Goal: Task Accomplishment & Management: Manage account settings

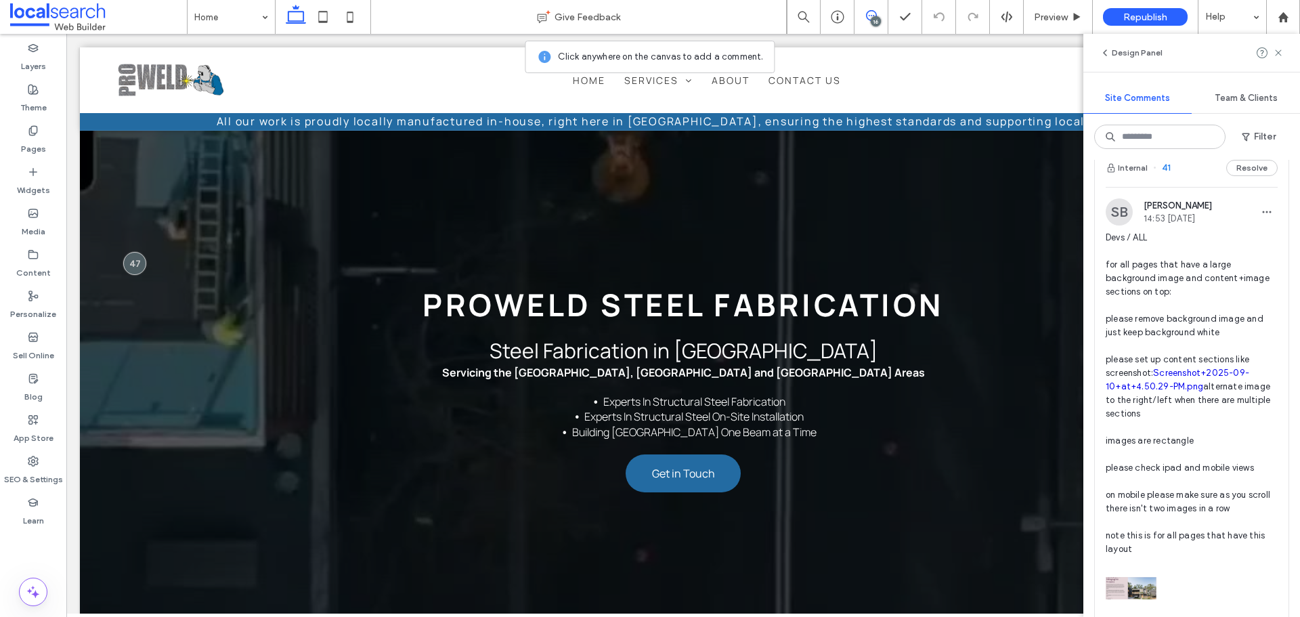
scroll to position [5756, 0]
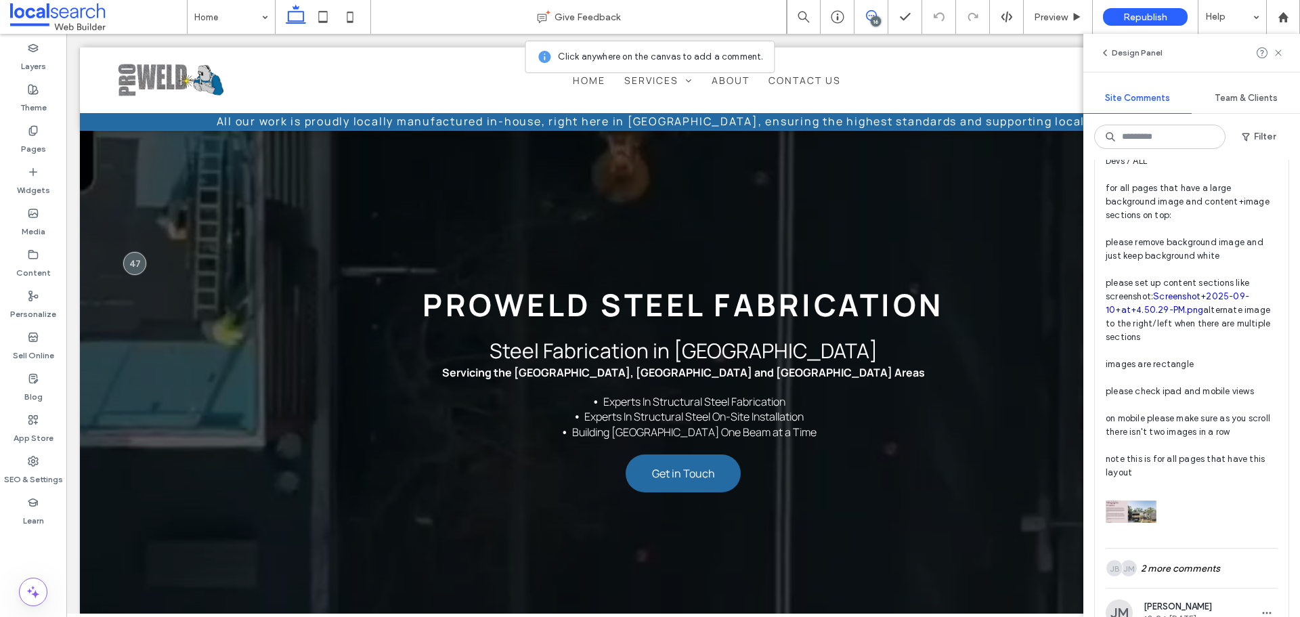
click at [1151, 311] on span "Devs / ALL for all pages that have a large background image and content+image s…" at bounding box center [1192, 316] width 172 height 325
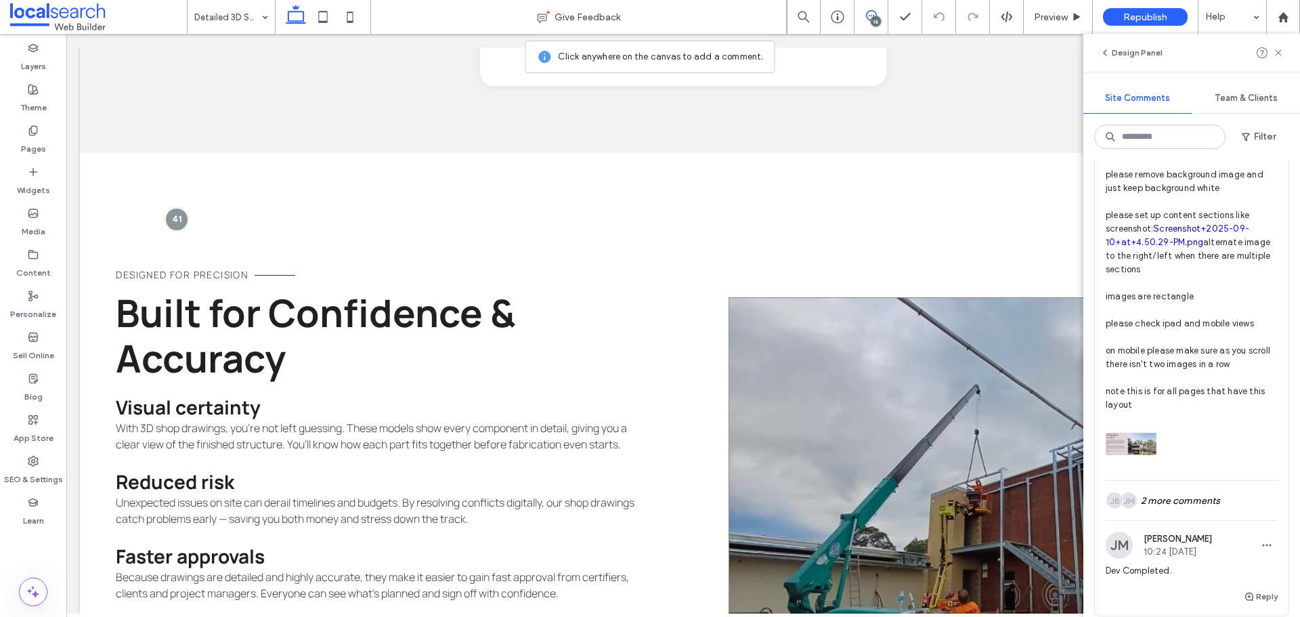
scroll to position [1433, 0]
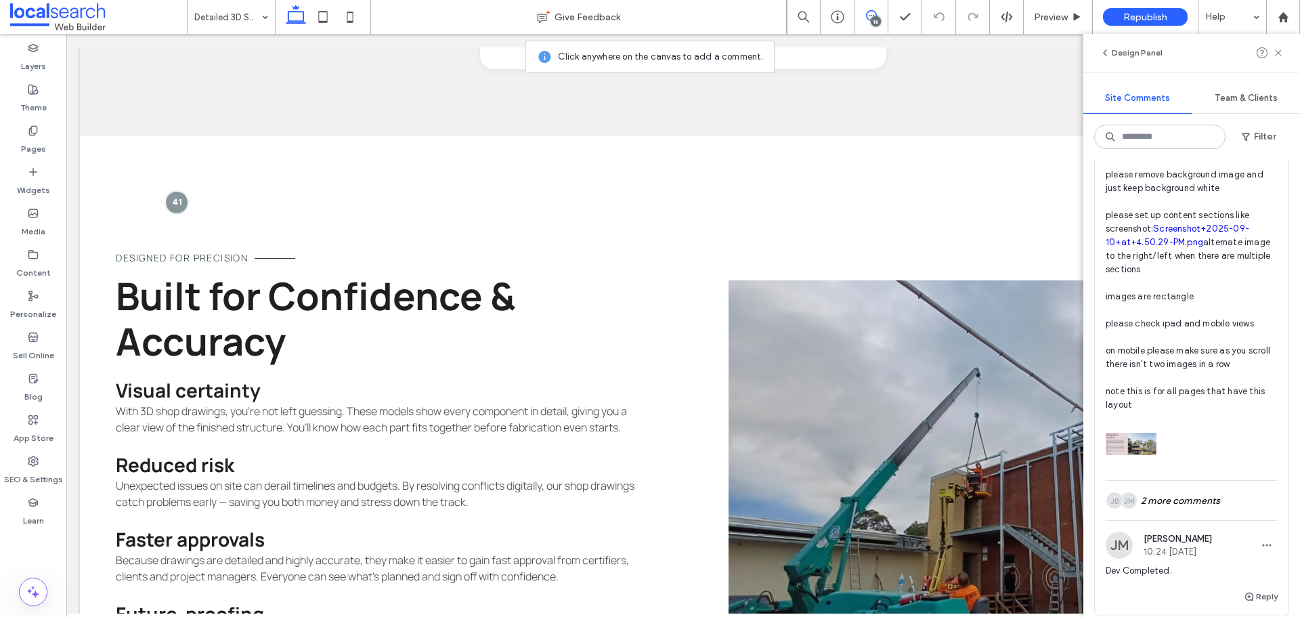
click at [1142, 355] on span "Devs / ALL for all pages that have a large background image and content+image s…" at bounding box center [1192, 249] width 172 height 325
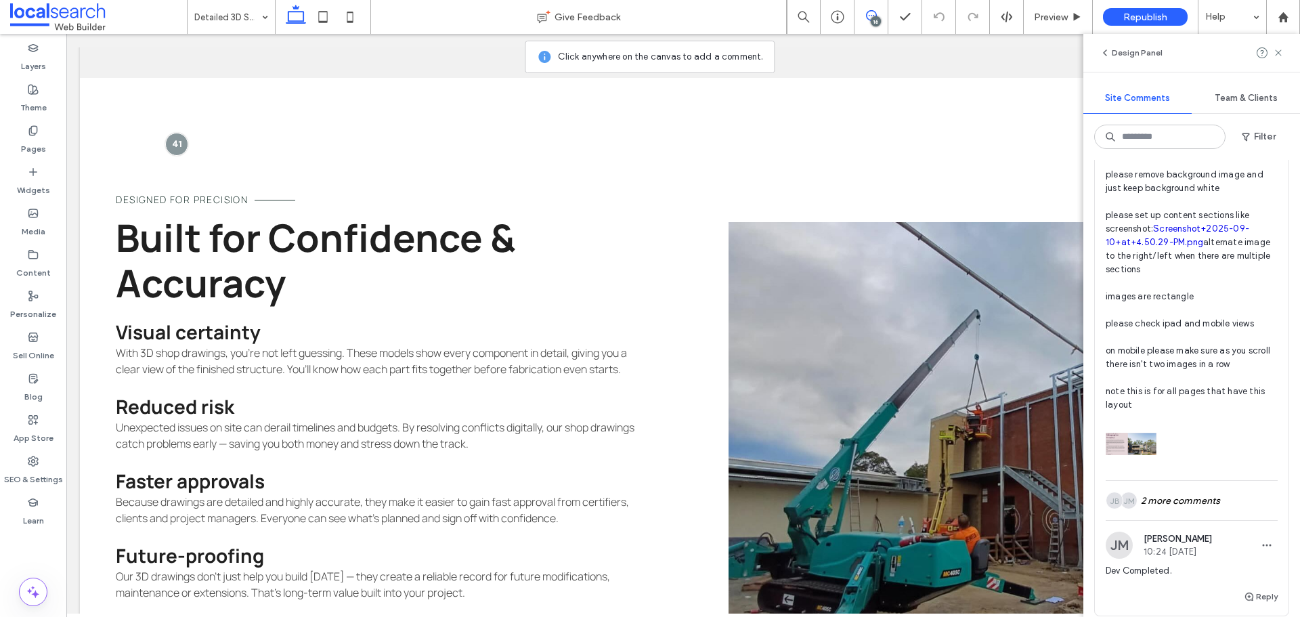
scroll to position [1501, 0]
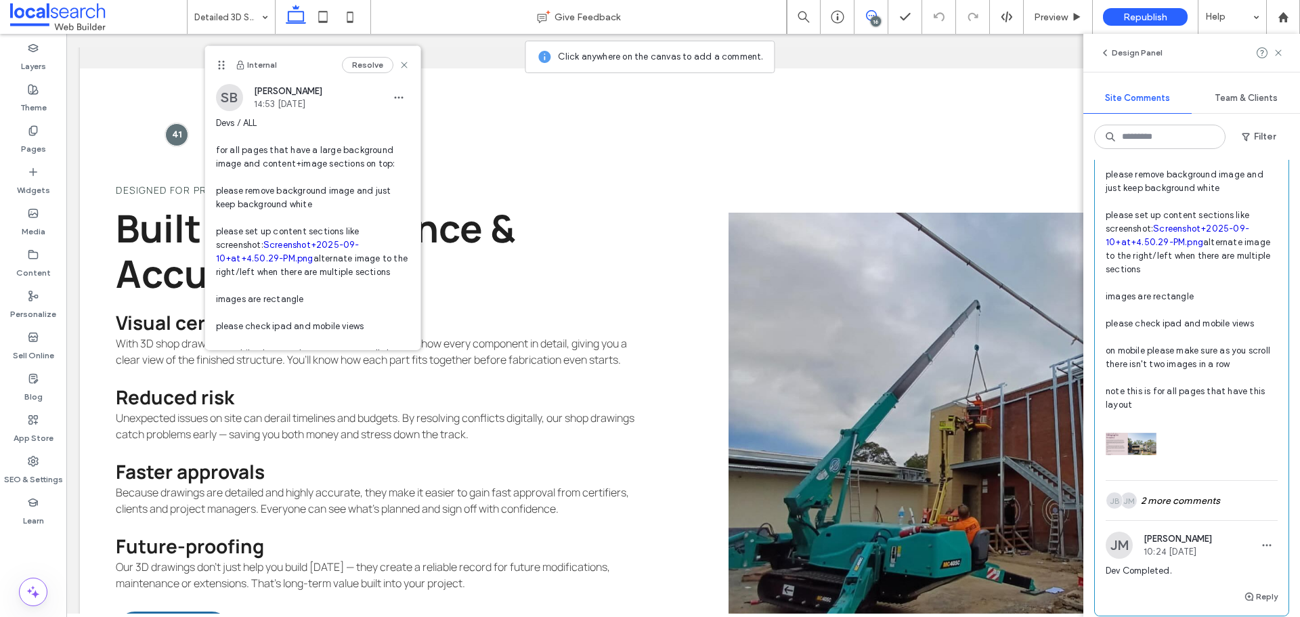
click at [1137, 247] on link "Screenshot+2025-09-10+at+4.50.29-PM.png" at bounding box center [1178, 235] width 144 height 24
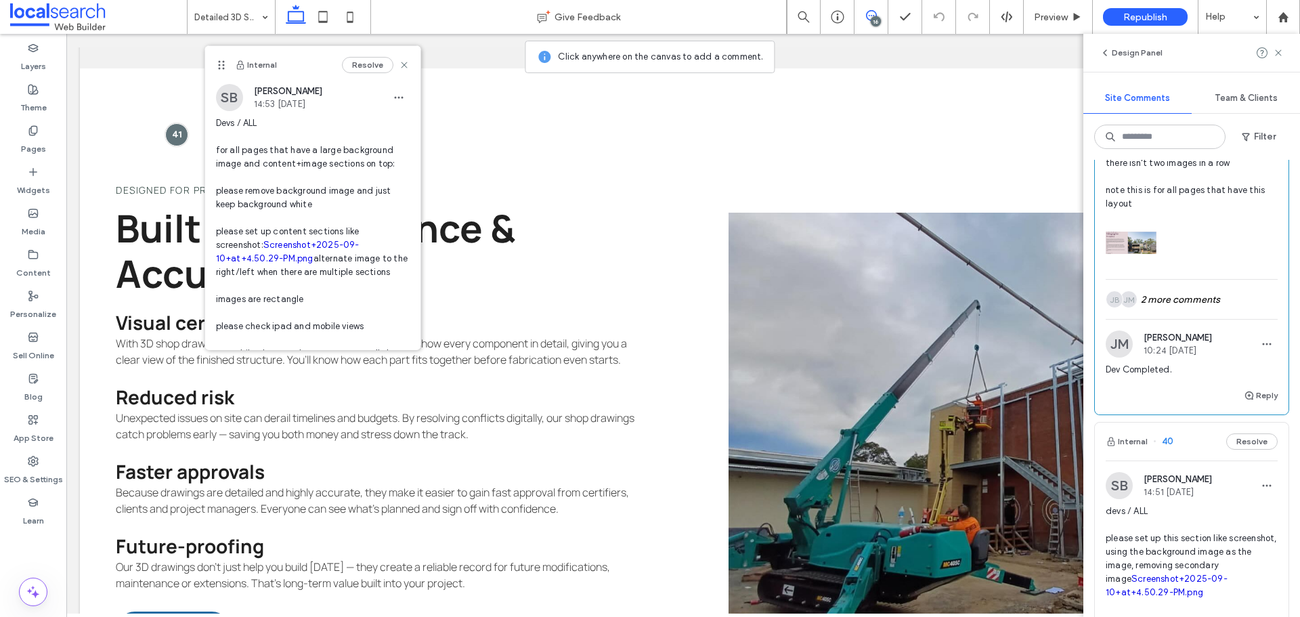
scroll to position [6026, 0]
click at [1132, 266] on img at bounding box center [1131, 240] width 51 height 51
click at [1160, 317] on div "JM JB 2 more comments" at bounding box center [1192, 297] width 172 height 39
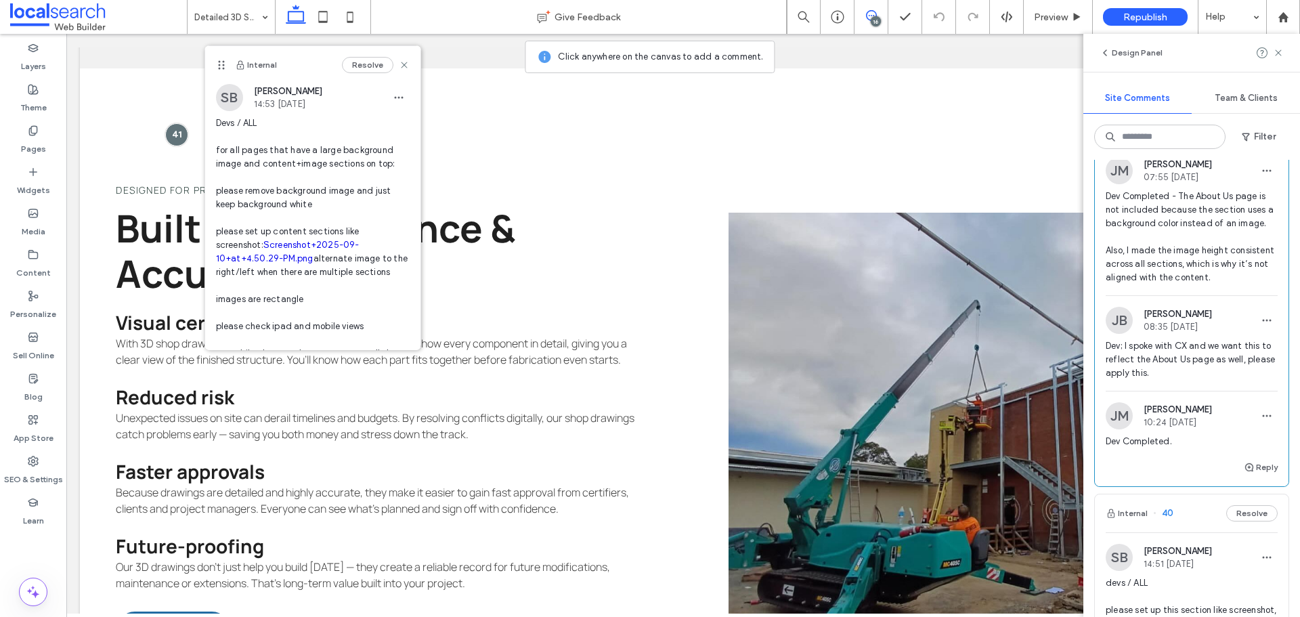
scroll to position [6162, 0]
click at [1177, 379] on span "Dev; I spoke with CX and we want this to reflect the About Us page as well, ple…" at bounding box center [1192, 359] width 172 height 41
click at [35, 456] on icon at bounding box center [33, 461] width 11 height 11
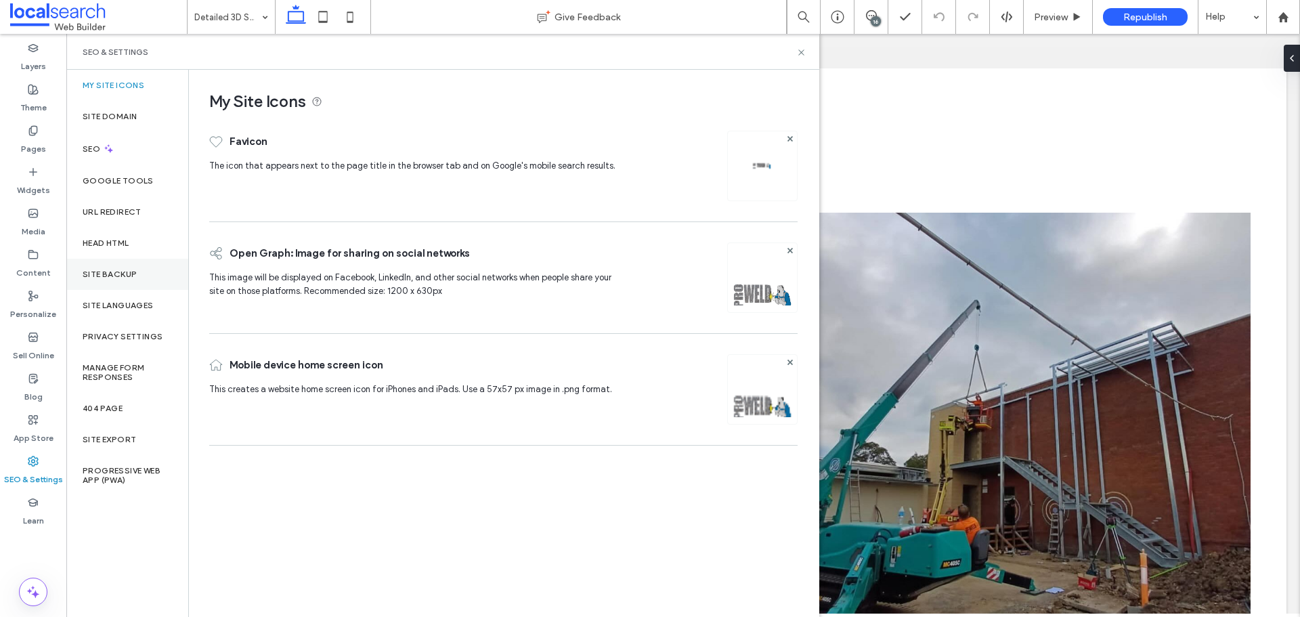
scroll to position [0, 0]
click at [130, 266] on div "Site Backup" at bounding box center [127, 274] width 122 height 31
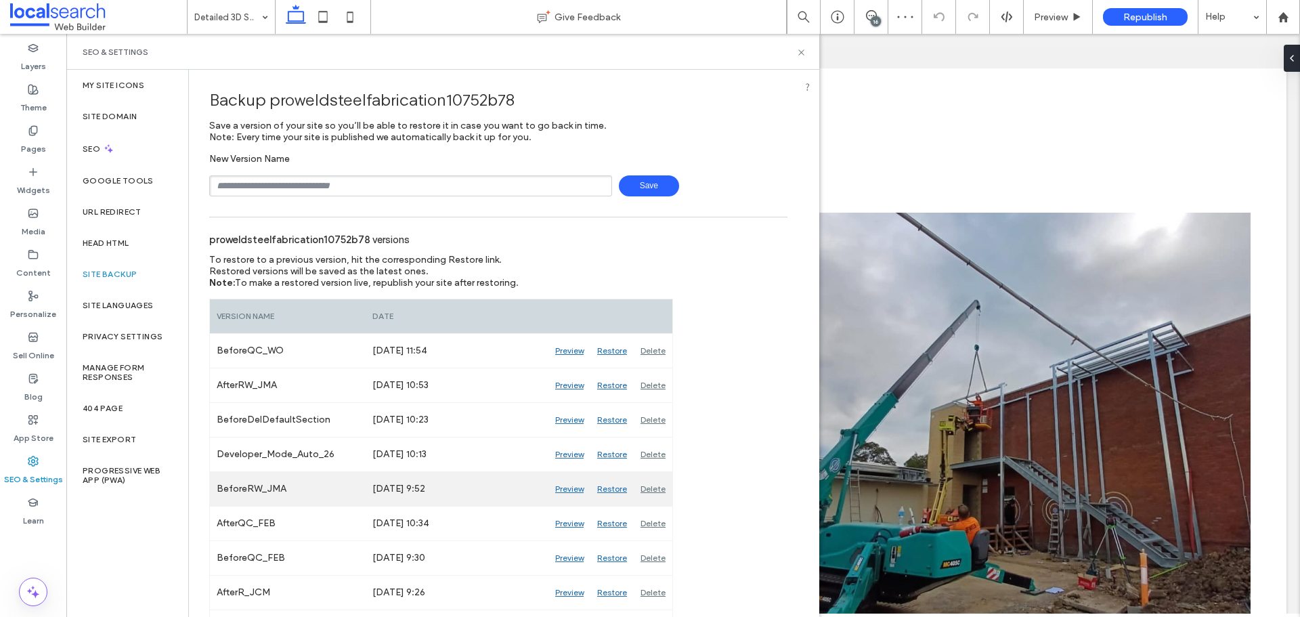
click at [574, 489] on div "Preview" at bounding box center [569, 489] width 42 height 34
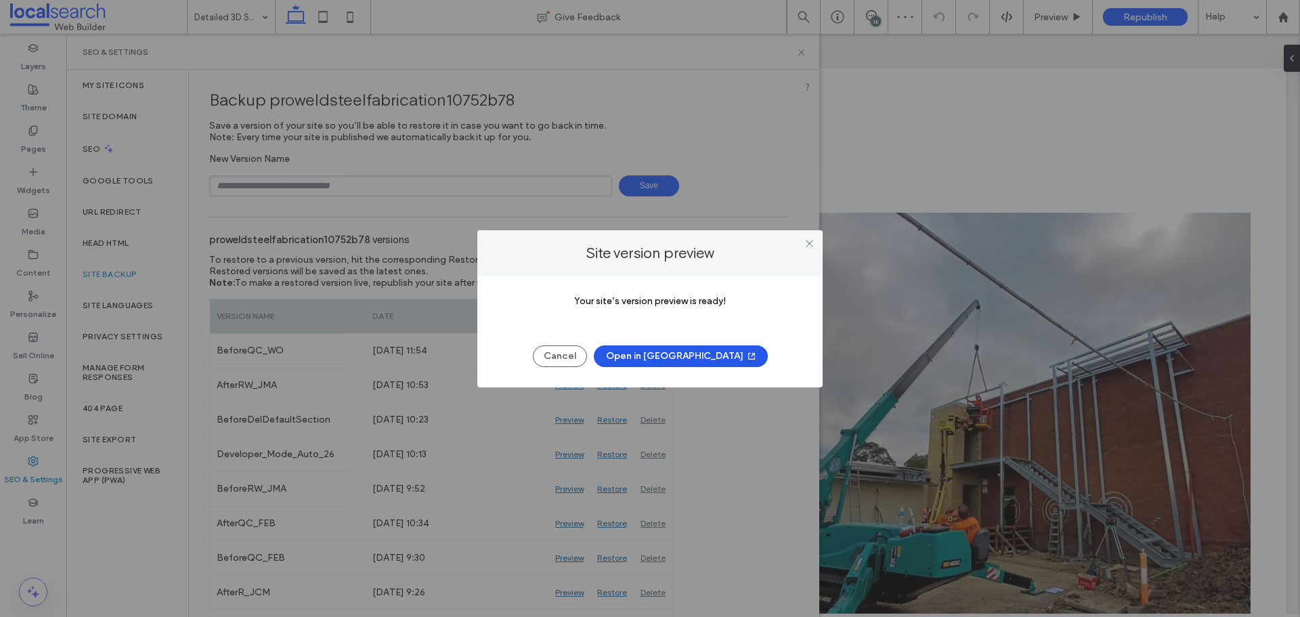
click at [708, 360] on button "Open in [GEOGRAPHIC_DATA]" at bounding box center [681, 356] width 174 height 22
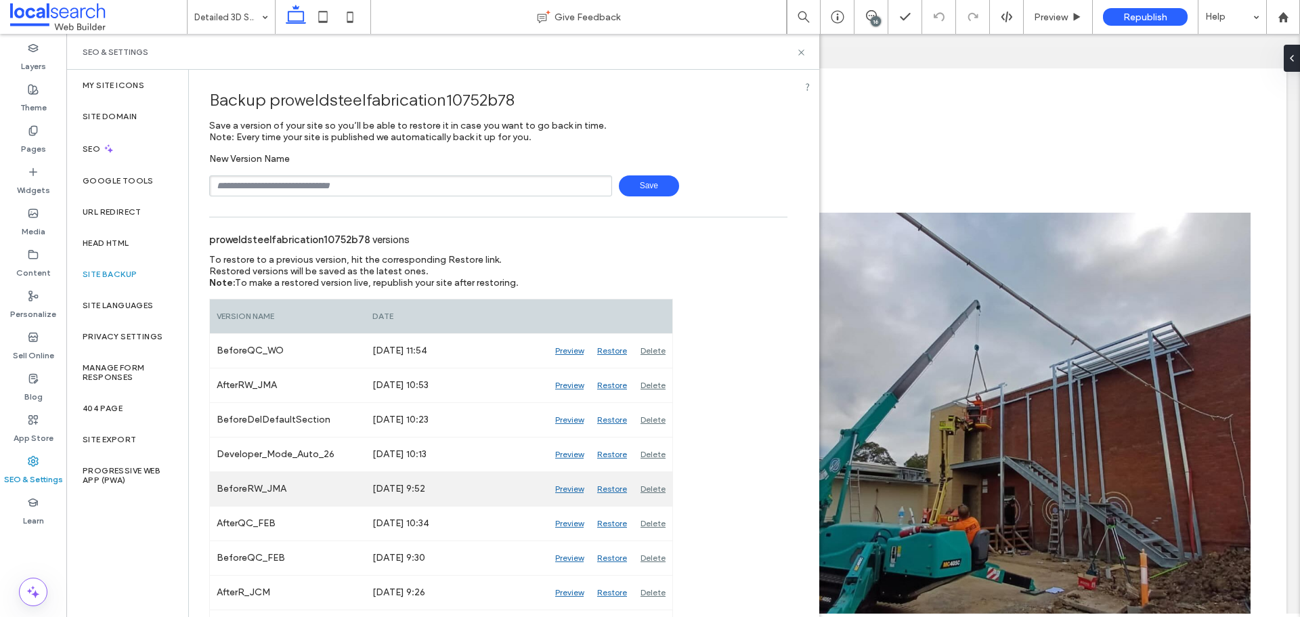
click at [574, 488] on div "Preview" at bounding box center [569, 489] width 42 height 34
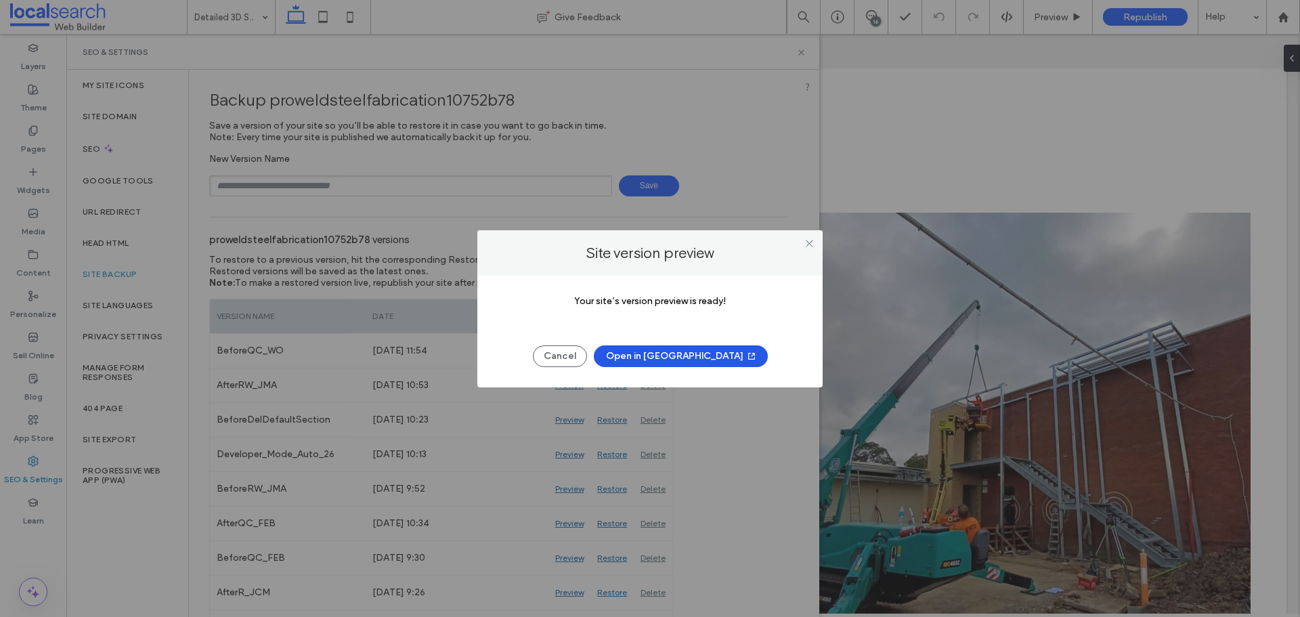
click at [676, 358] on button "Open in [GEOGRAPHIC_DATA]" at bounding box center [681, 356] width 174 height 22
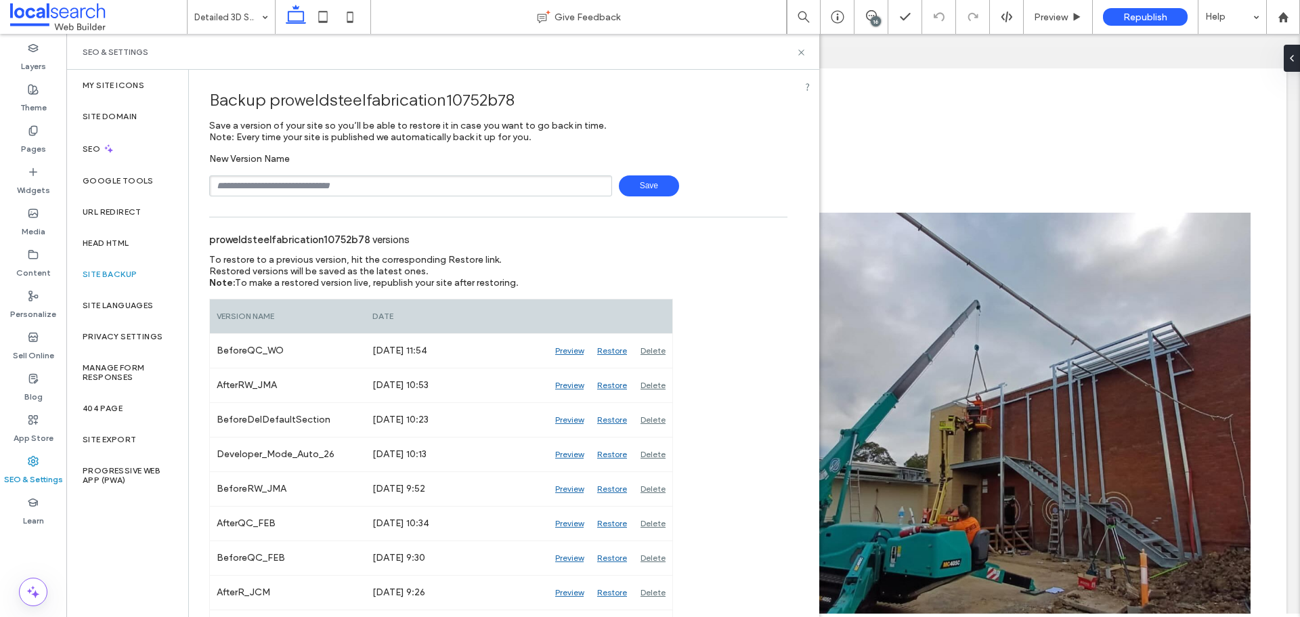
drag, startPoint x: 873, startPoint y: 22, endPoint x: 813, endPoint y: 21, distance: 60.3
click at [873, 22] on div "16" at bounding box center [876, 21] width 10 height 10
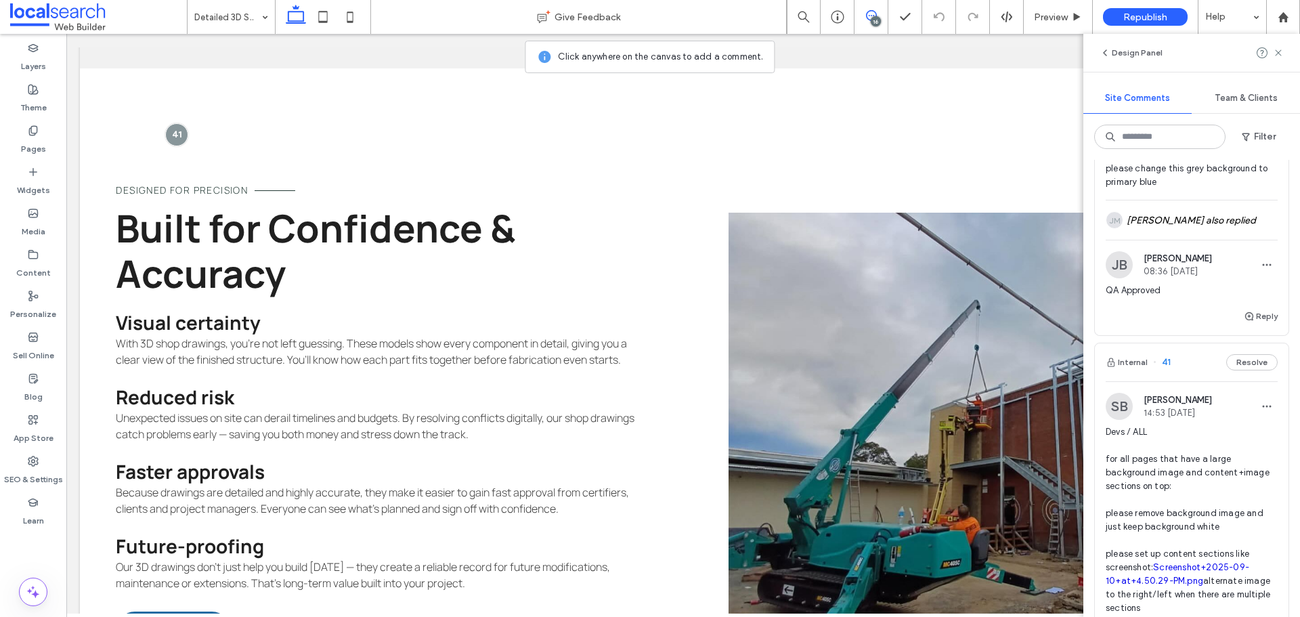
scroll to position [5688, 0]
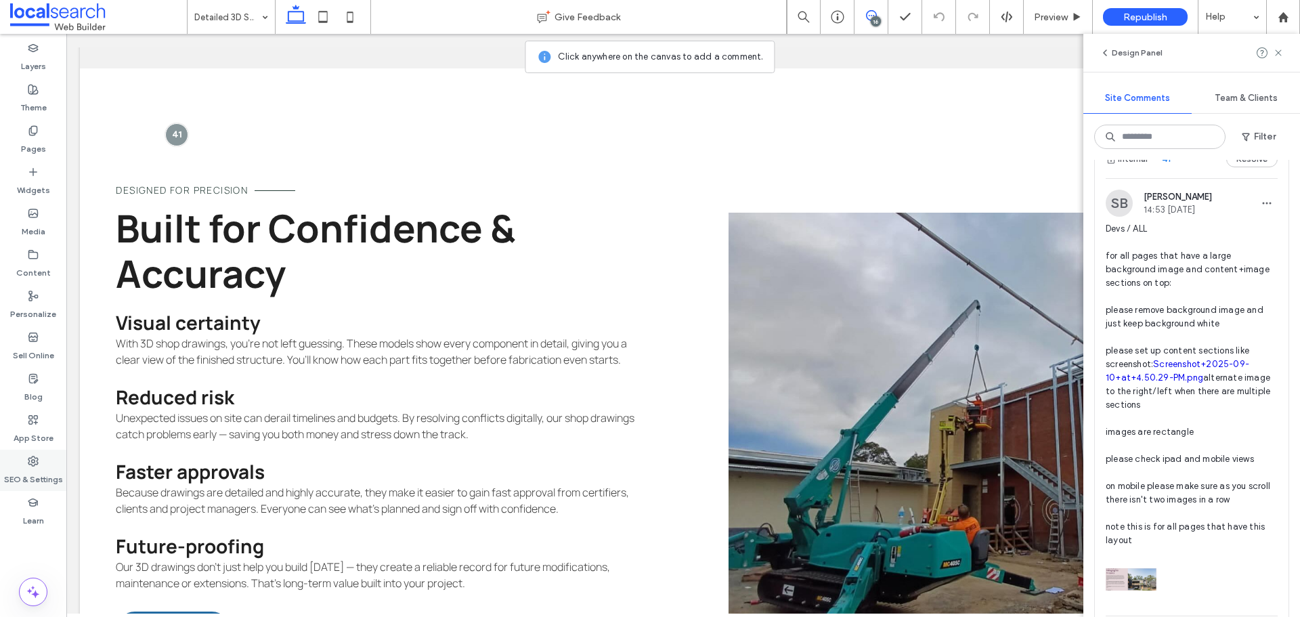
click at [21, 475] on label "SEO & Settings" at bounding box center [33, 476] width 59 height 19
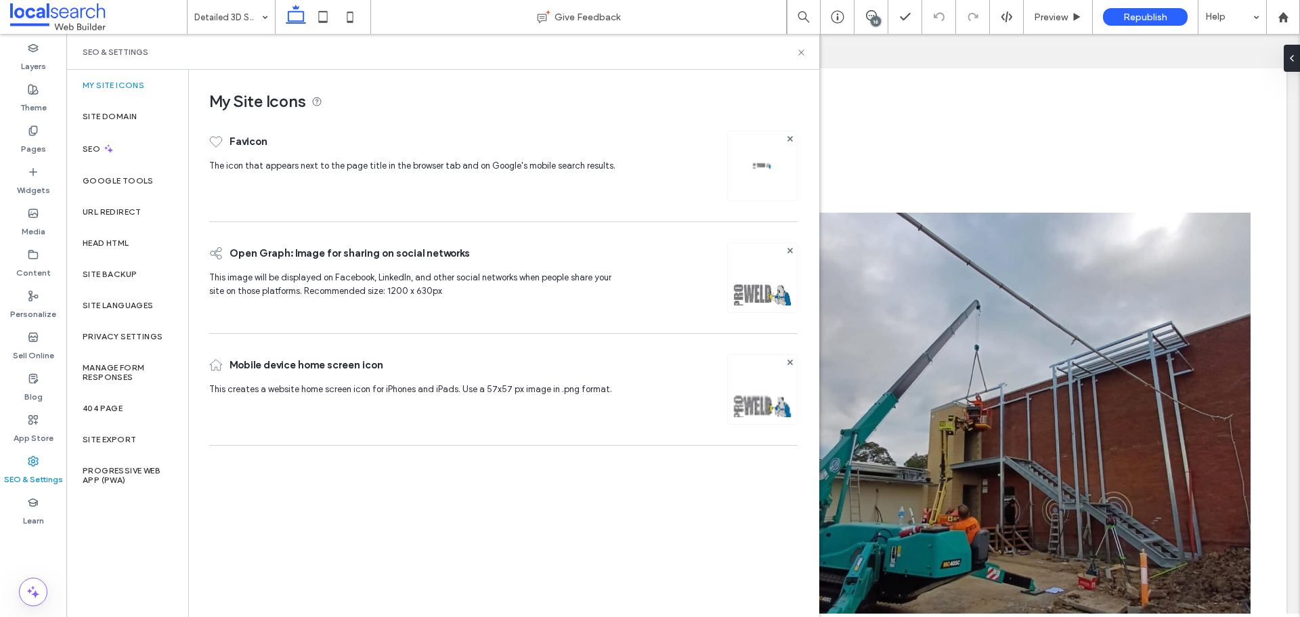
scroll to position [0, 0]
click at [131, 265] on div "Site Backup" at bounding box center [127, 274] width 122 height 31
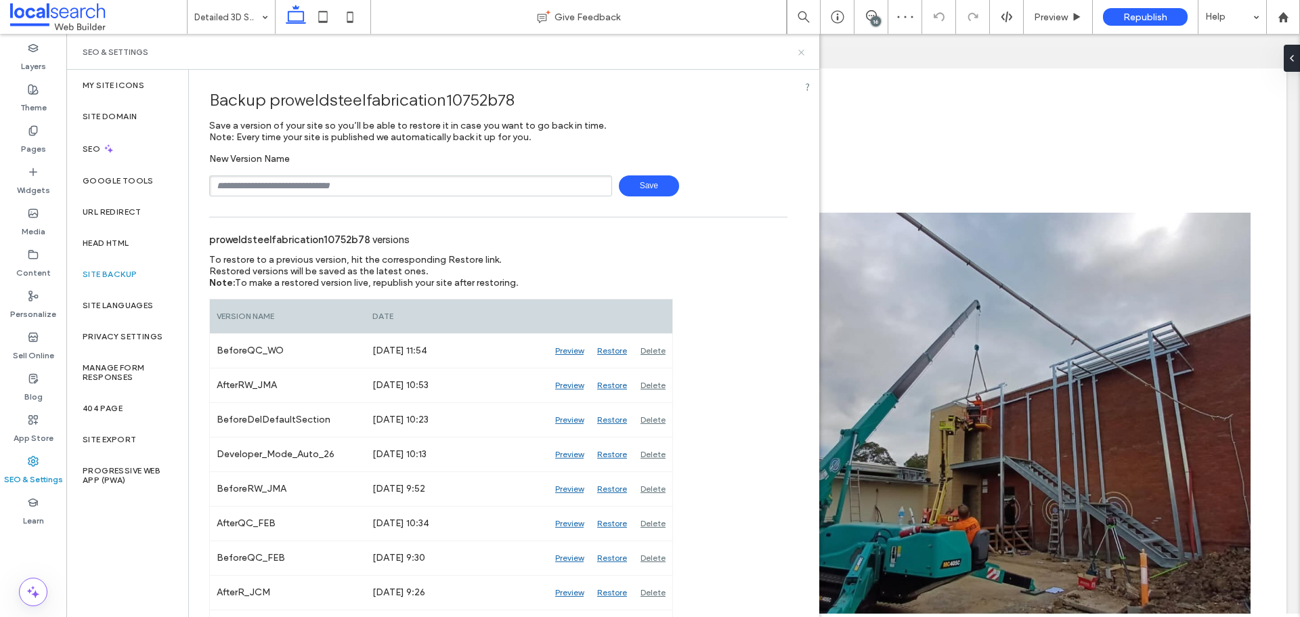
click at [802, 52] on icon at bounding box center [801, 52] width 10 height 10
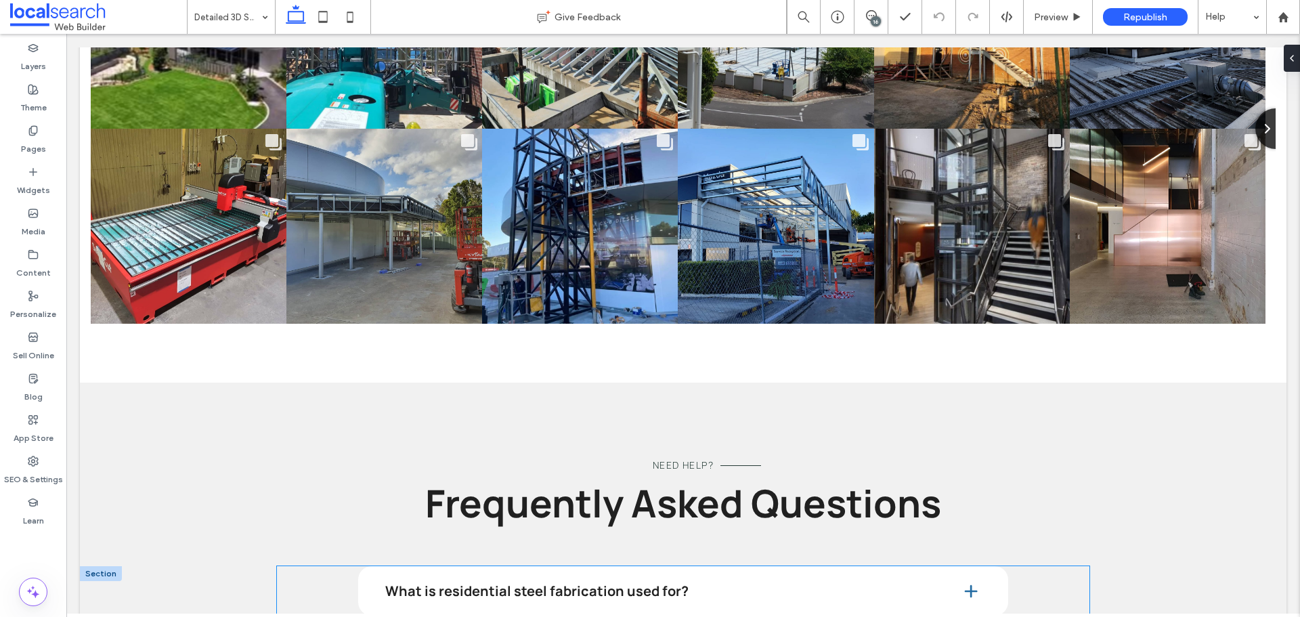
scroll to position [3126, 0]
